Goal: Task Accomplishment & Management: Use online tool/utility

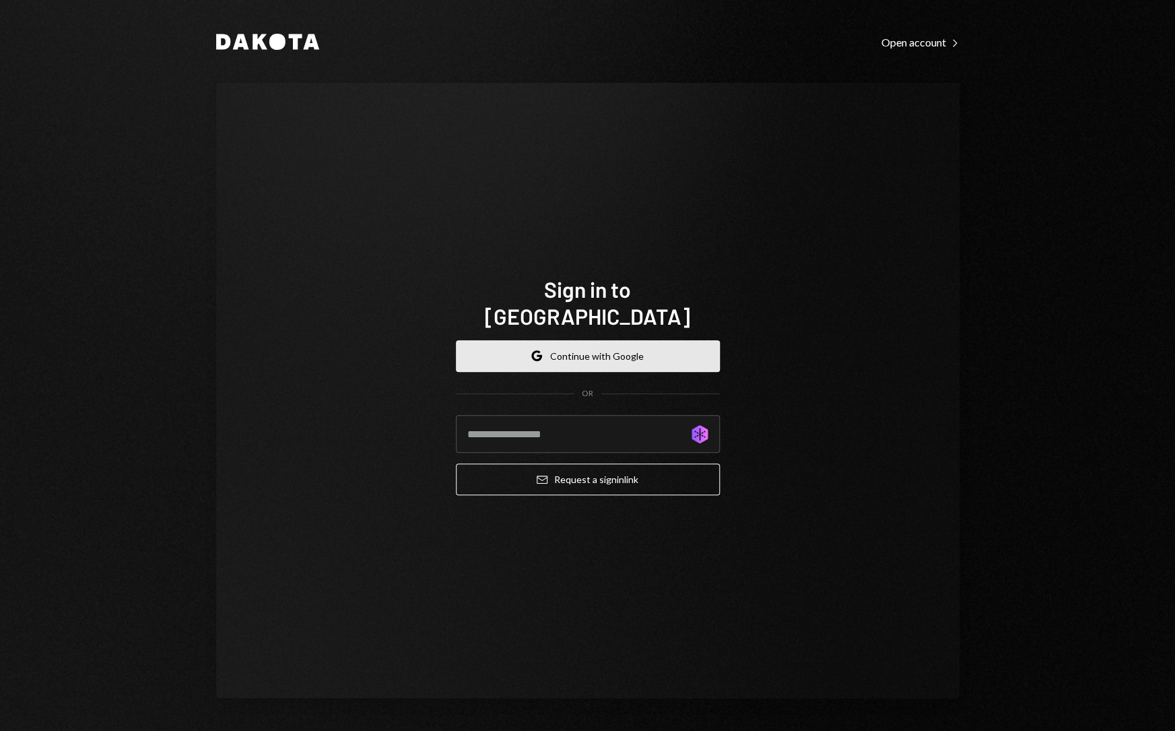
click at [593, 343] on button "Google Continue with Google" at bounding box center [588, 356] width 264 height 32
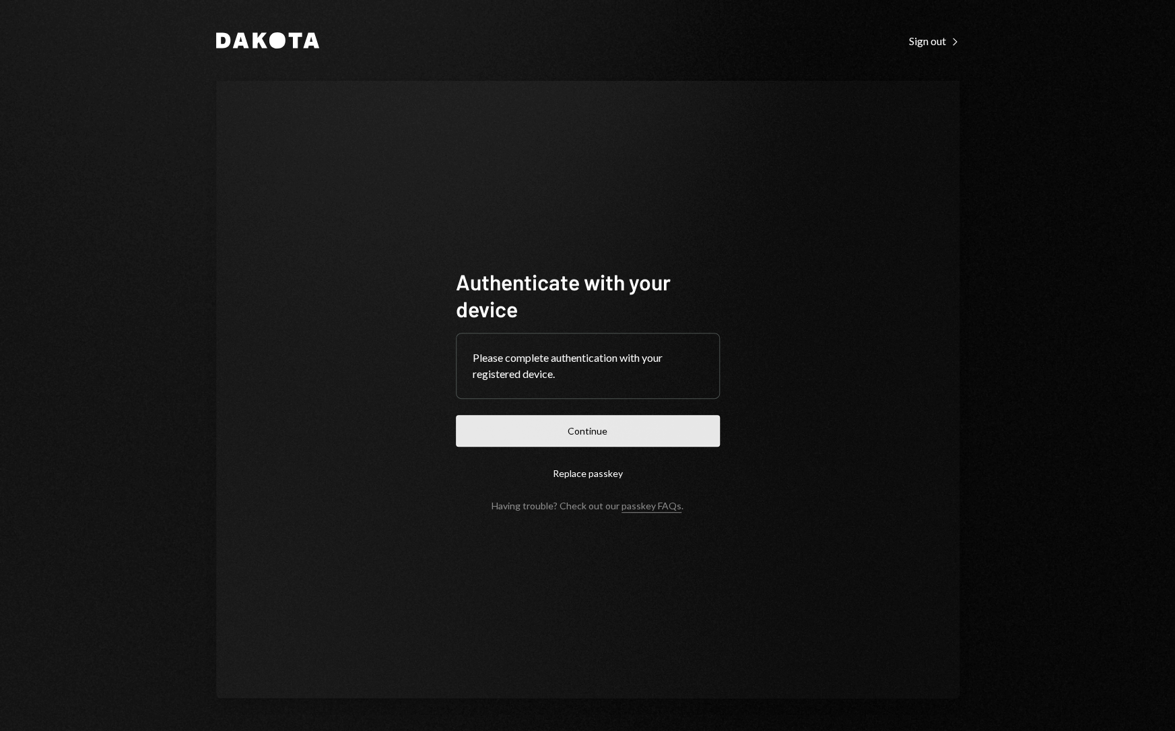
click at [593, 432] on button "Continue" at bounding box center [588, 431] width 264 height 32
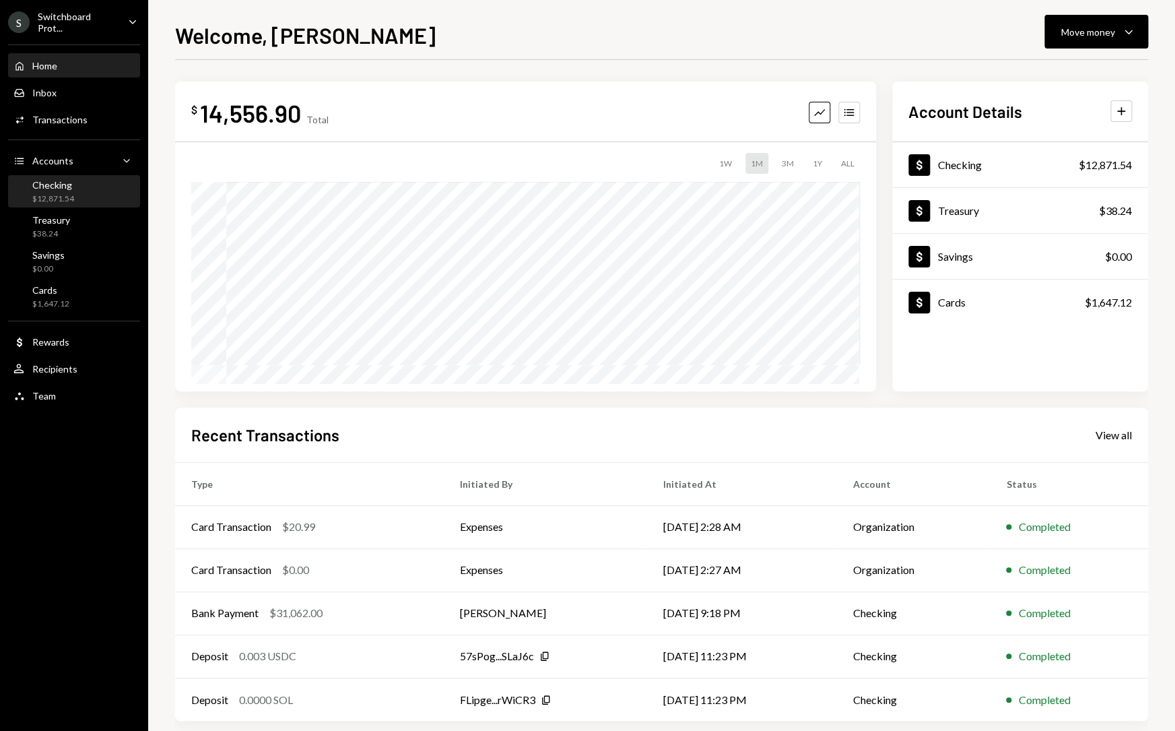
click at [104, 194] on div "Checking $12,871.54" at bounding box center [73, 192] width 121 height 26
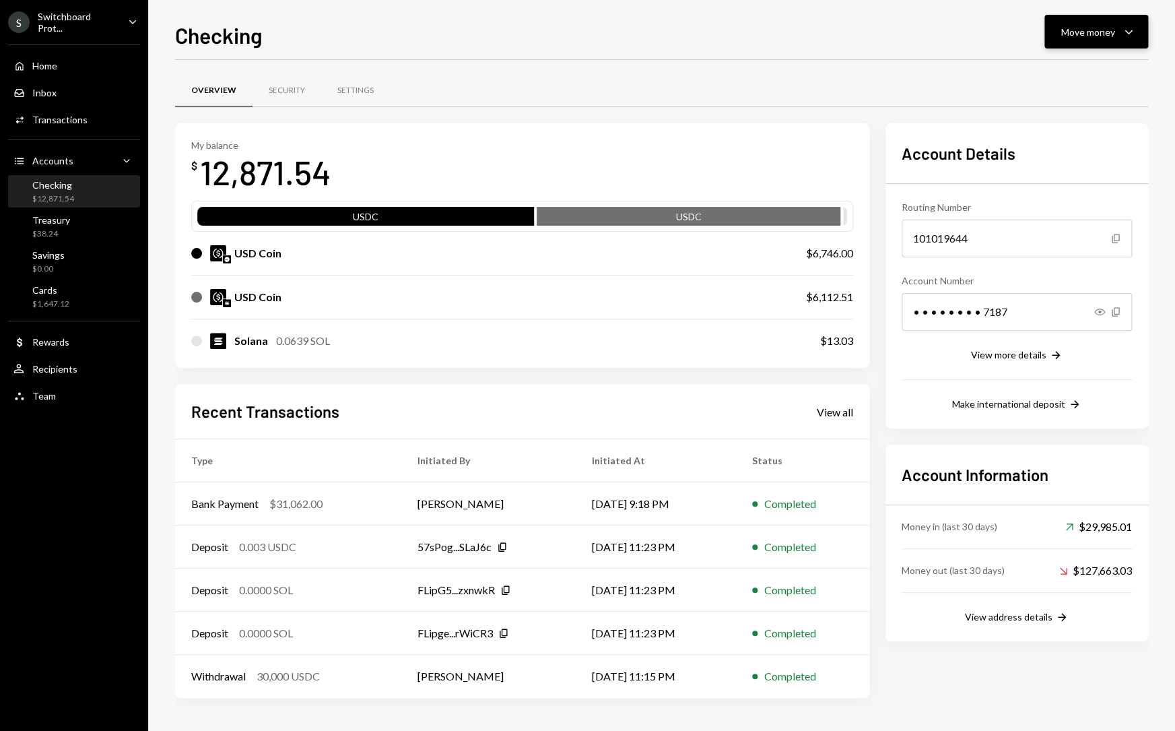
click at [1138, 24] on button "Move money Caret Down" at bounding box center [1097, 32] width 104 height 34
click at [1066, 122] on div "Deposit Deposit" at bounding box center [1075, 133] width 135 height 30
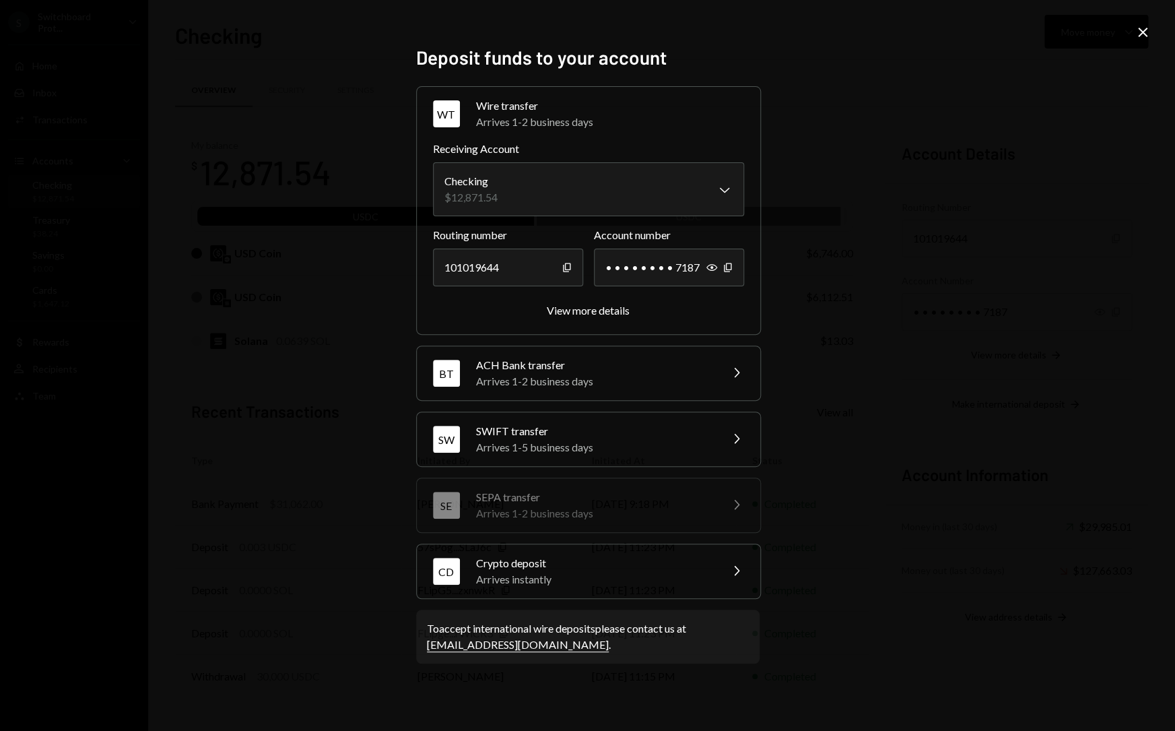
click at [683, 579] on div "Arrives instantly" at bounding box center [594, 579] width 236 height 16
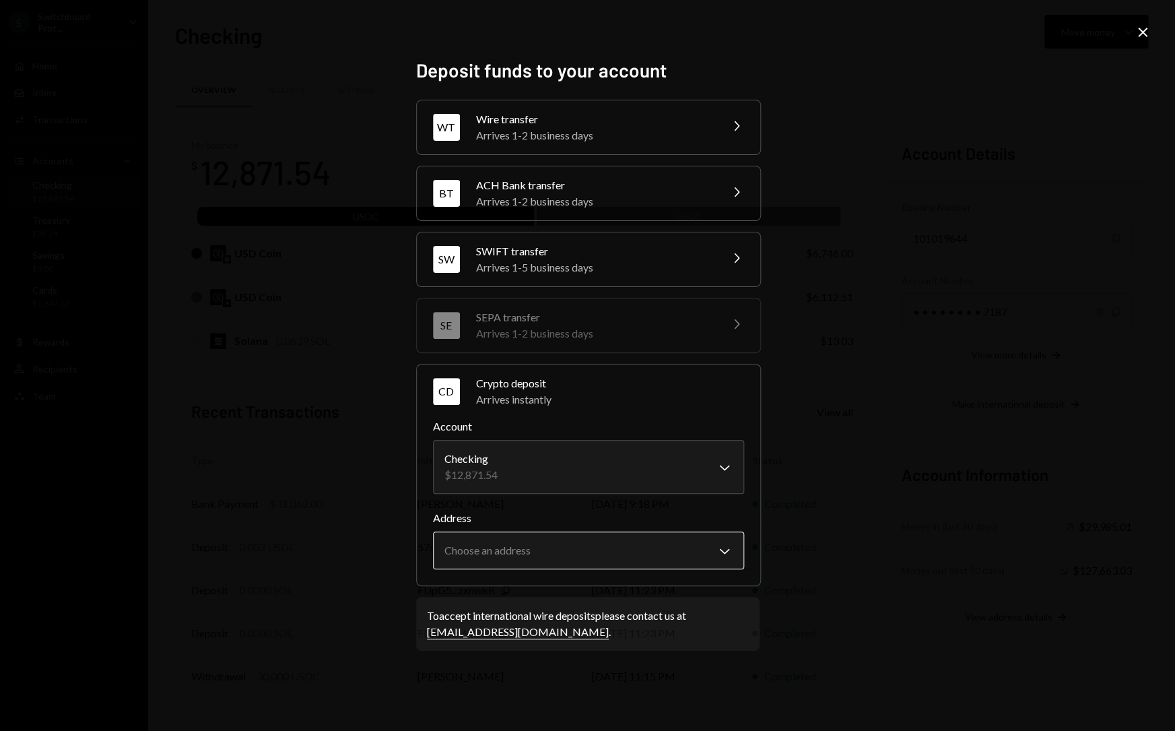
click at [681, 547] on body "S Switchboard Prot... Caret Down Home Home Inbox Inbox Activities Transactions …" at bounding box center [587, 365] width 1175 height 731
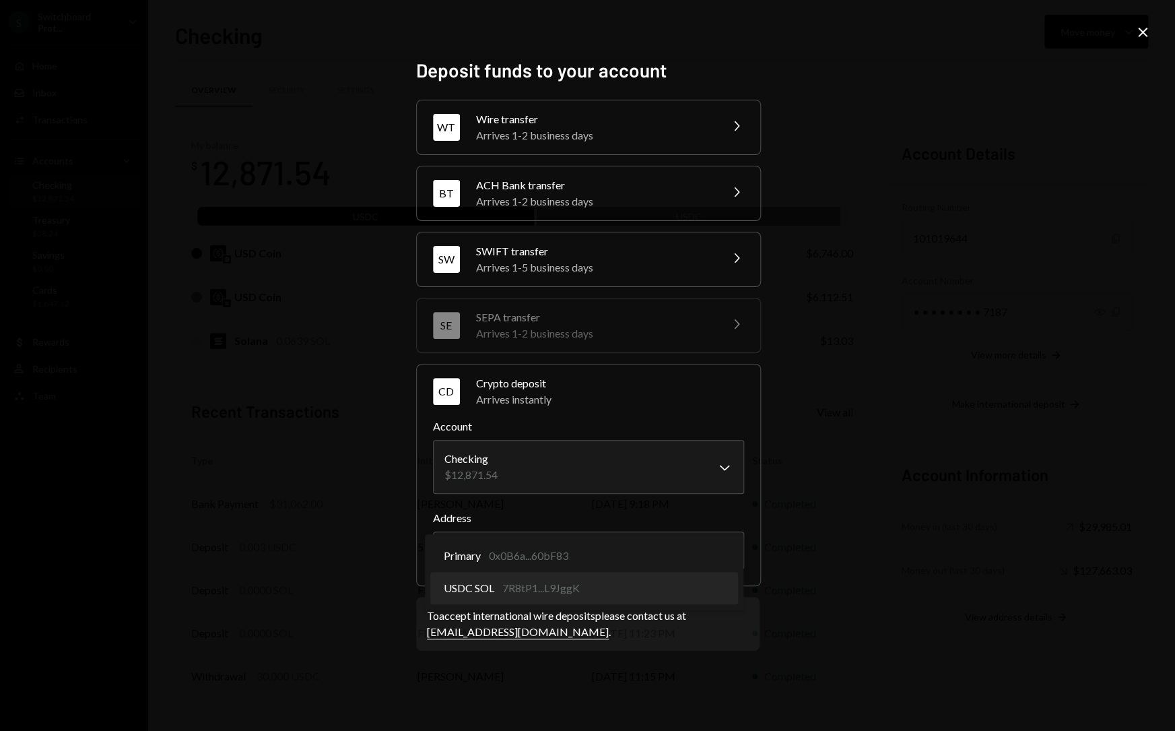
select select "**********"
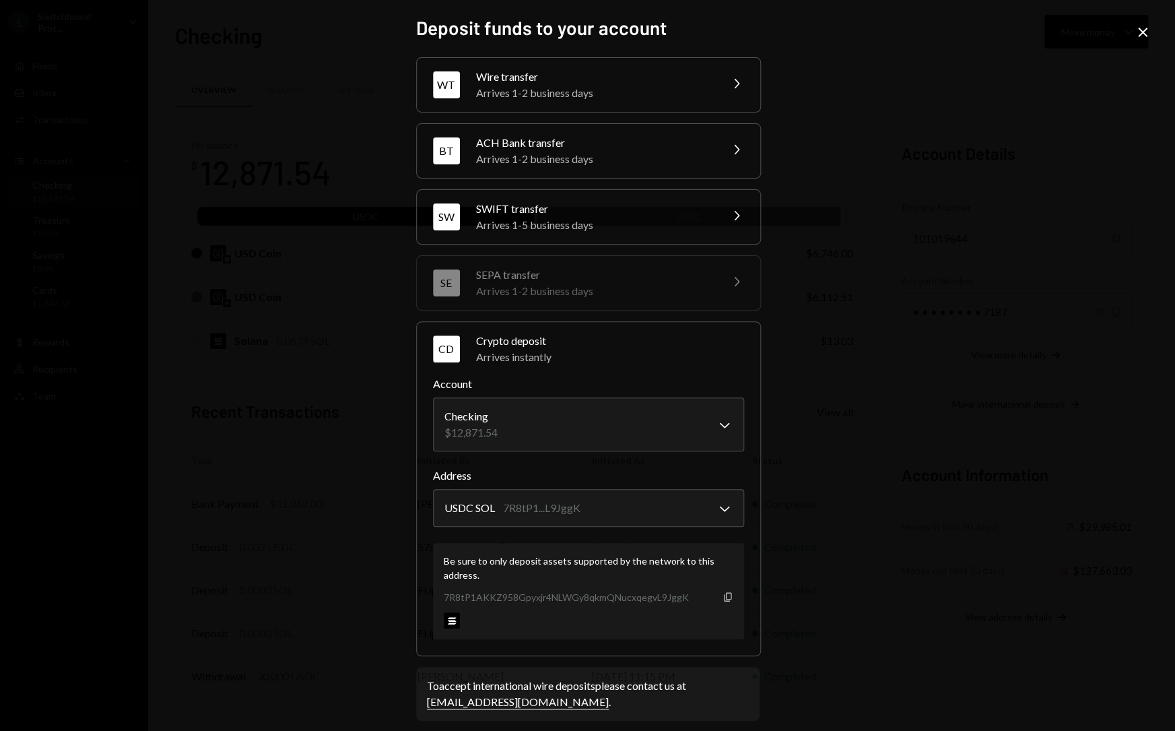
click at [727, 599] on icon "Copy" at bounding box center [728, 596] width 11 height 11
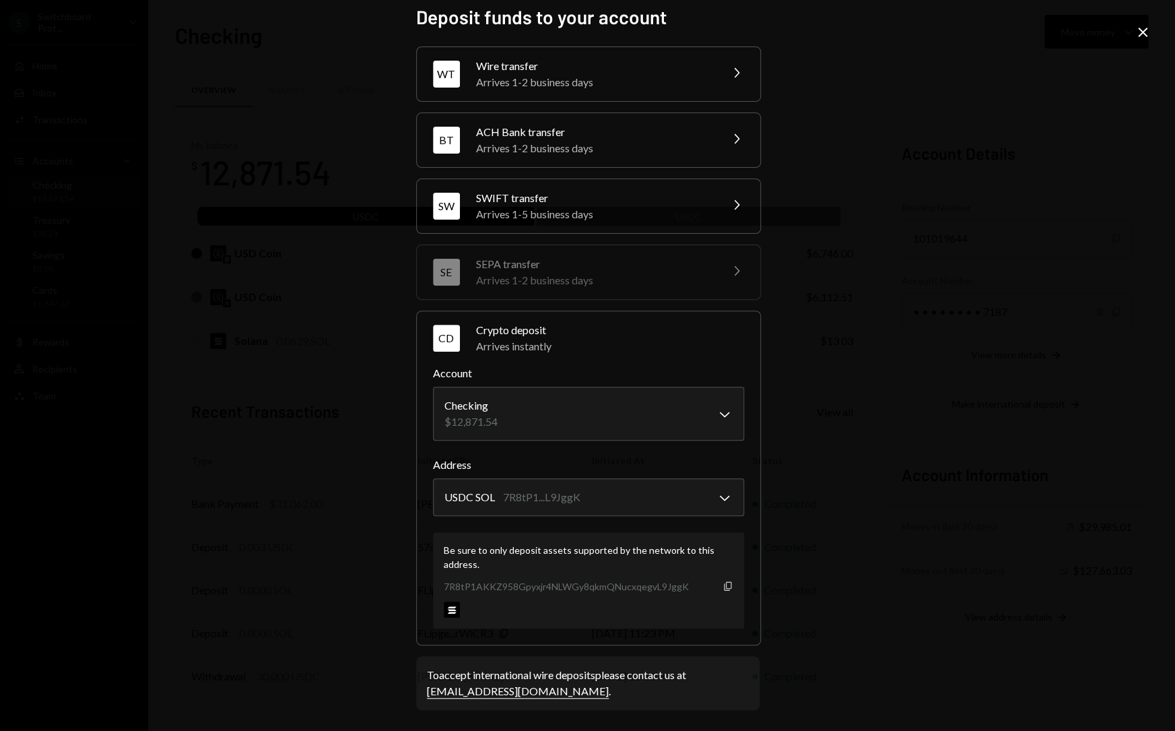
click at [733, 585] on icon "Copy" at bounding box center [728, 586] width 11 height 11
click at [1148, 33] on icon "Close" at bounding box center [1143, 32] width 16 height 16
